Goal: Participate in discussion: Engage in conversation with other users on a specific topic

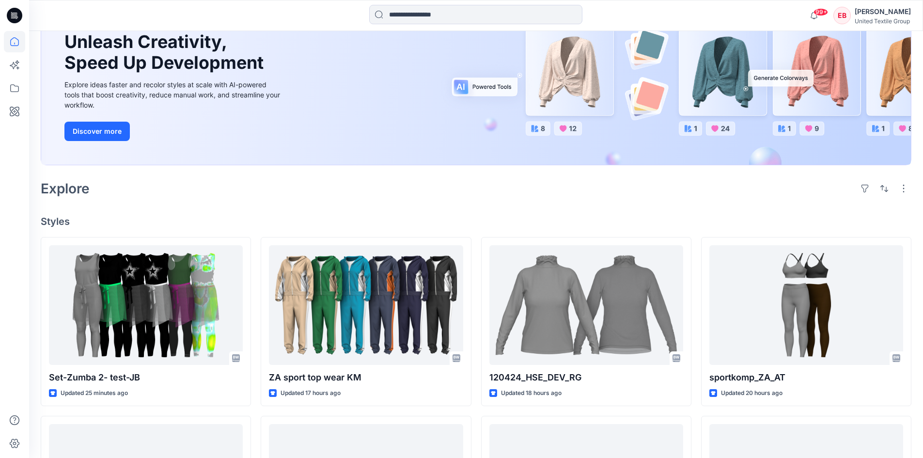
scroll to position [97, 0]
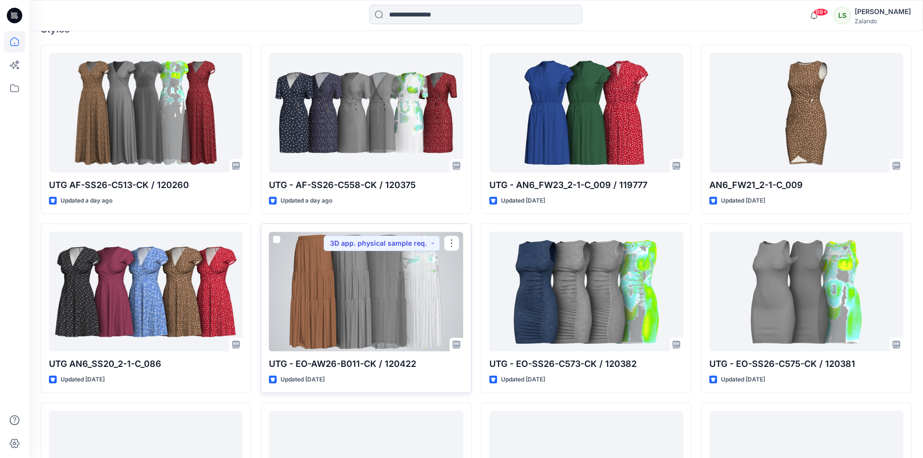
scroll to position [291, 0]
click at [380, 322] on div at bounding box center [366, 291] width 194 height 120
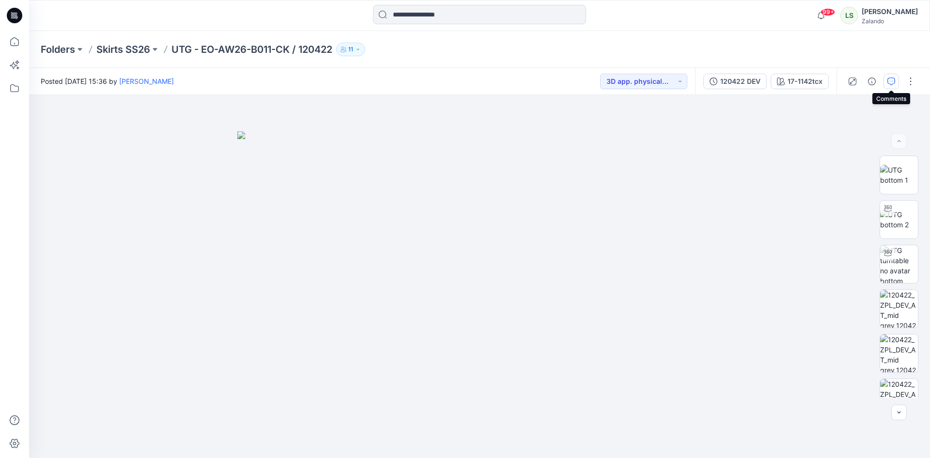
click at [893, 86] on button "button" at bounding box center [890, 81] width 15 height 15
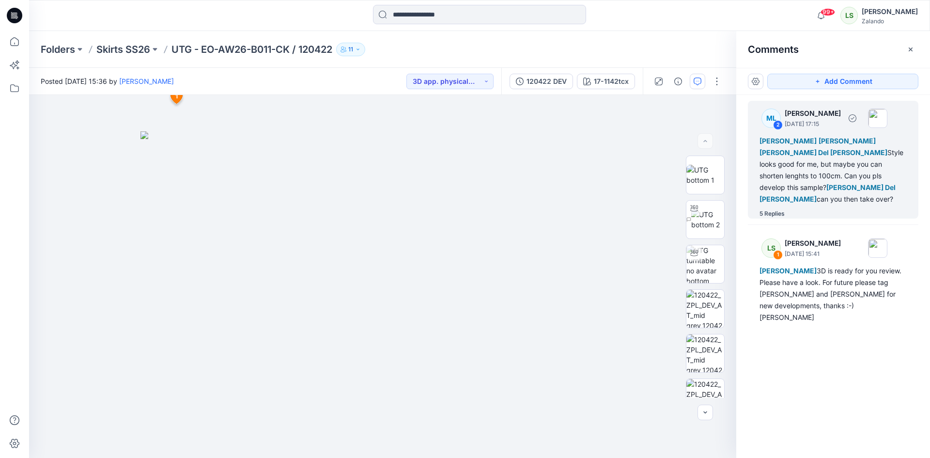
click at [772, 209] on div "5 Replies" at bounding box center [771, 214] width 25 height 10
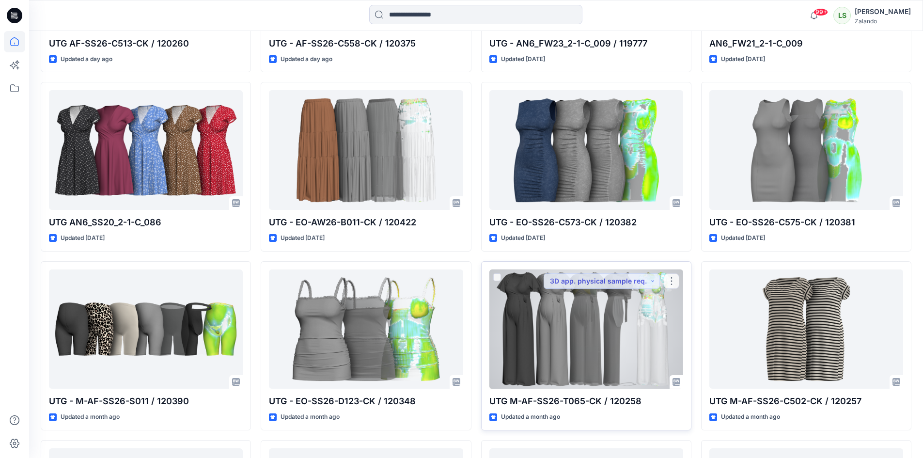
scroll to position [436, 0]
